Goal: Obtain resource: Download file/media

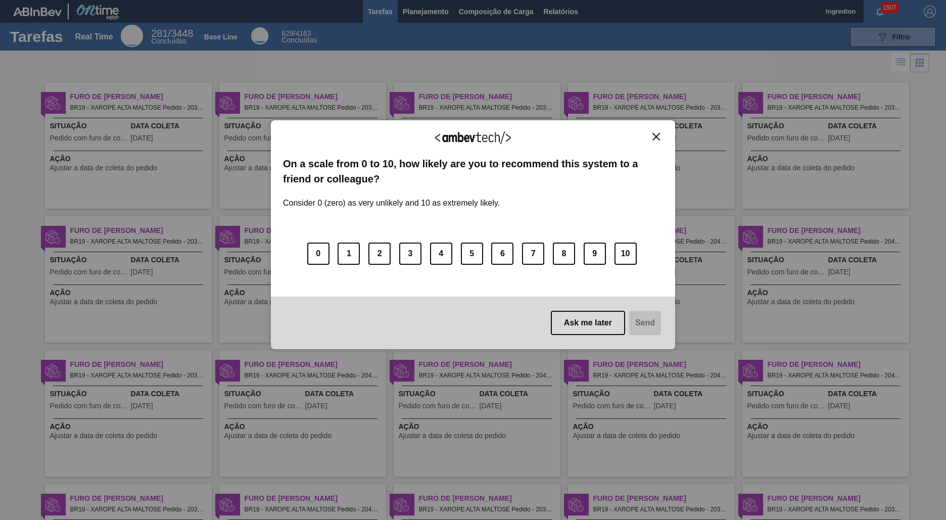
click at [656, 136] on img "Close" at bounding box center [656, 137] width 8 height 8
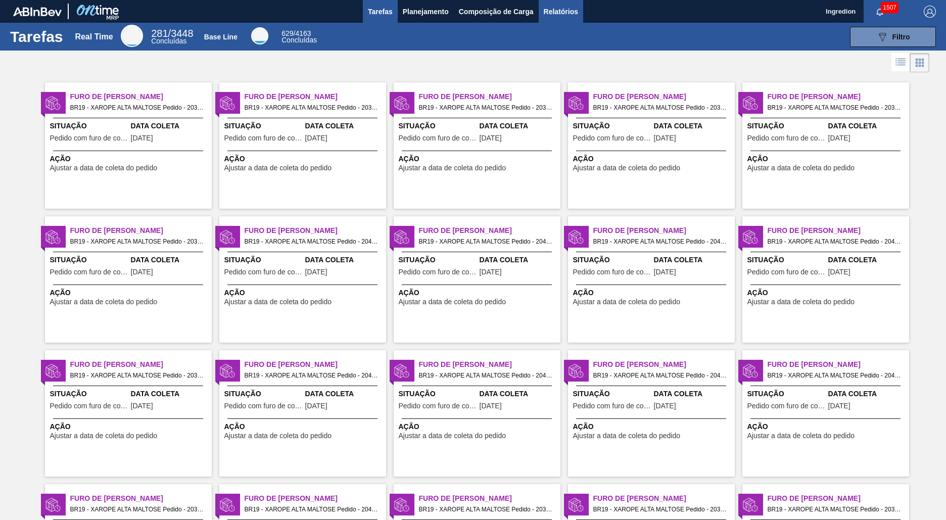
click at [560, 11] on span "Relatórios" at bounding box center [561, 12] width 34 height 12
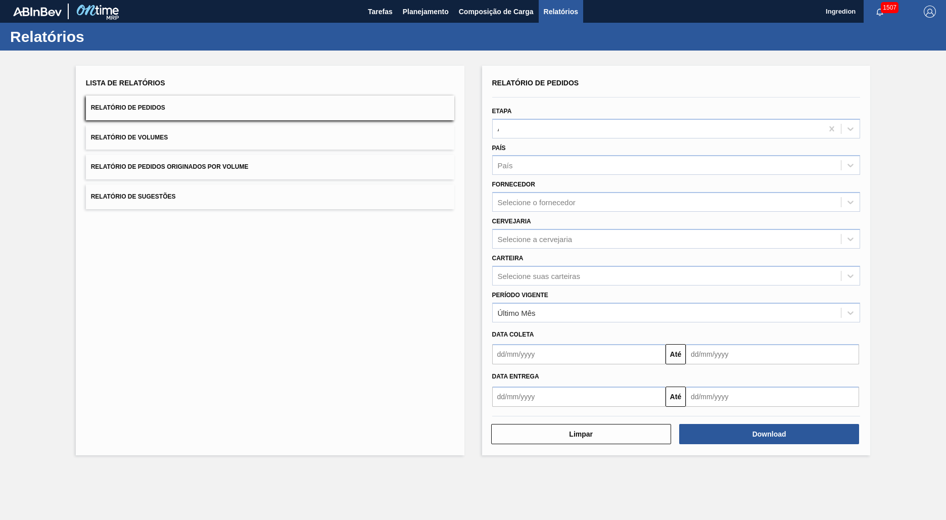
type input "Aguardando Faturamento"
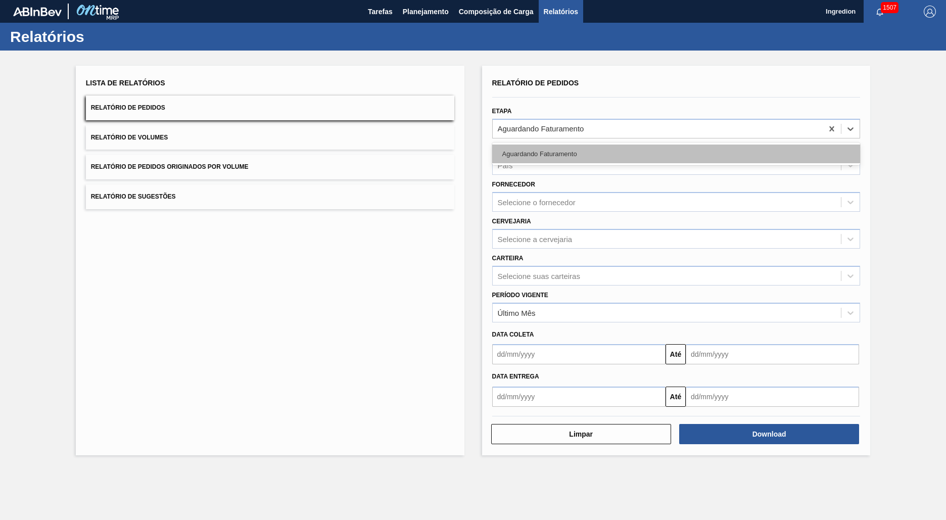
click at [676, 154] on div "Aguardando Faturamento" at bounding box center [676, 154] width 368 height 19
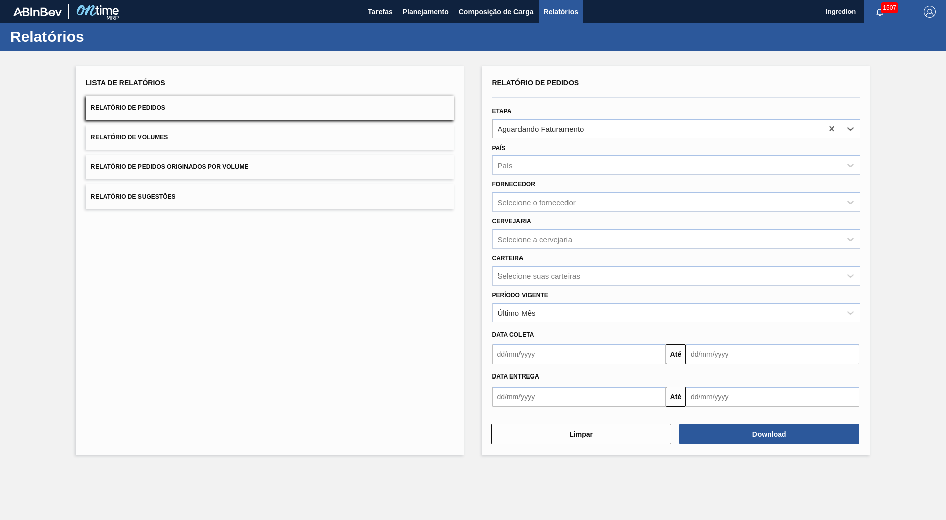
type input "Xarope"
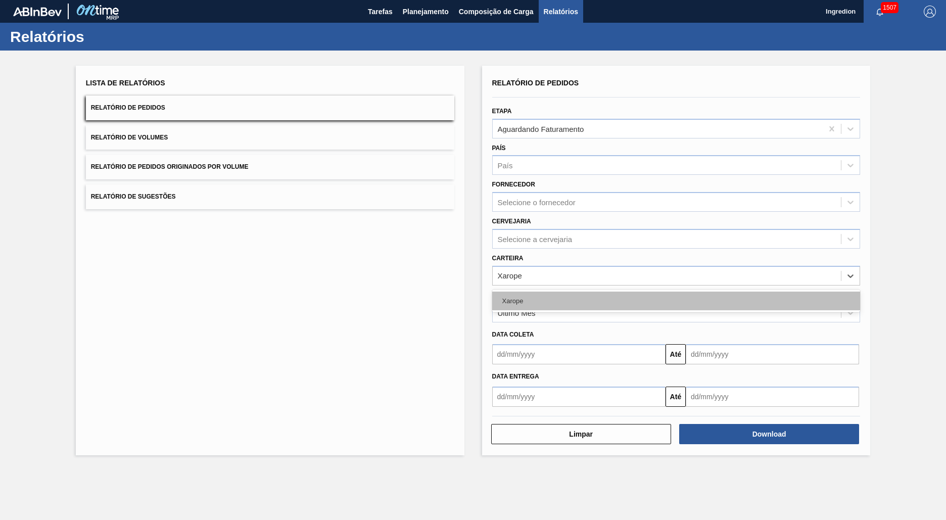
click at [676, 301] on div "Xarope" at bounding box center [676, 301] width 368 height 19
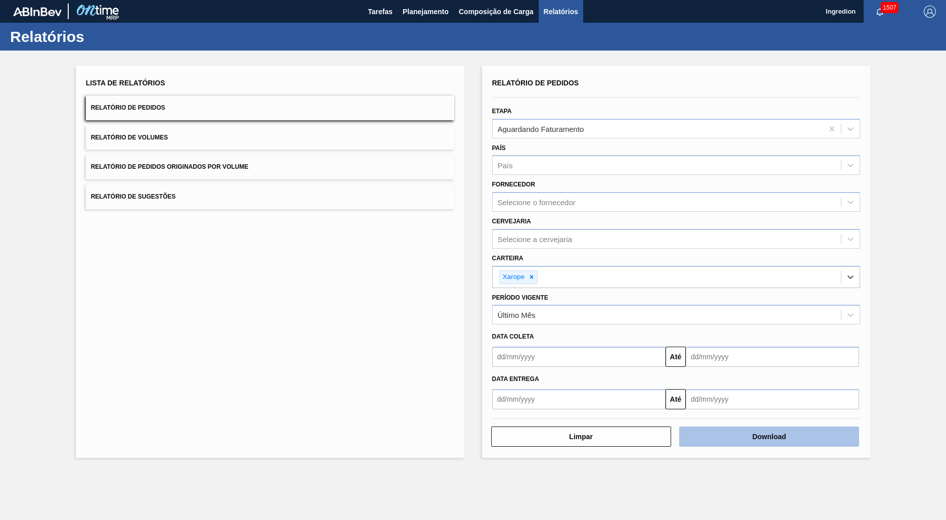
click at [769, 437] on button "Download" at bounding box center [769, 437] width 180 height 20
